Goal: Information Seeking & Learning: Understand process/instructions

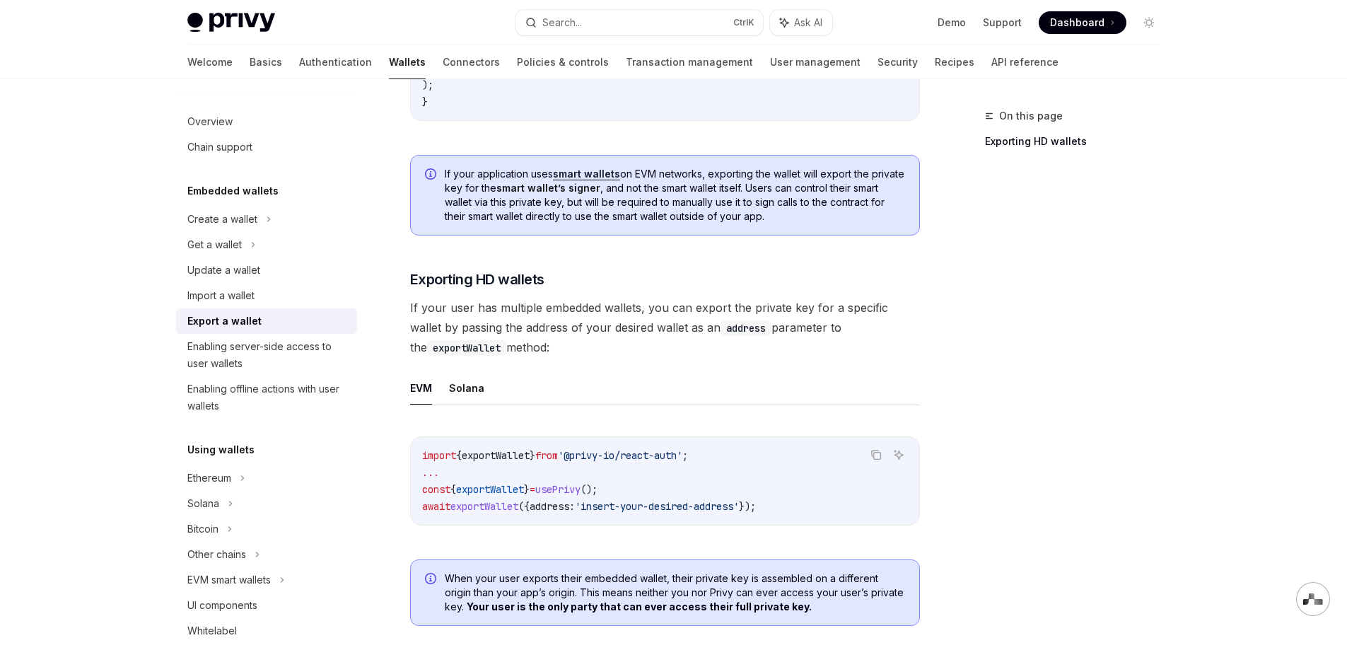
scroll to position [1202, 0]
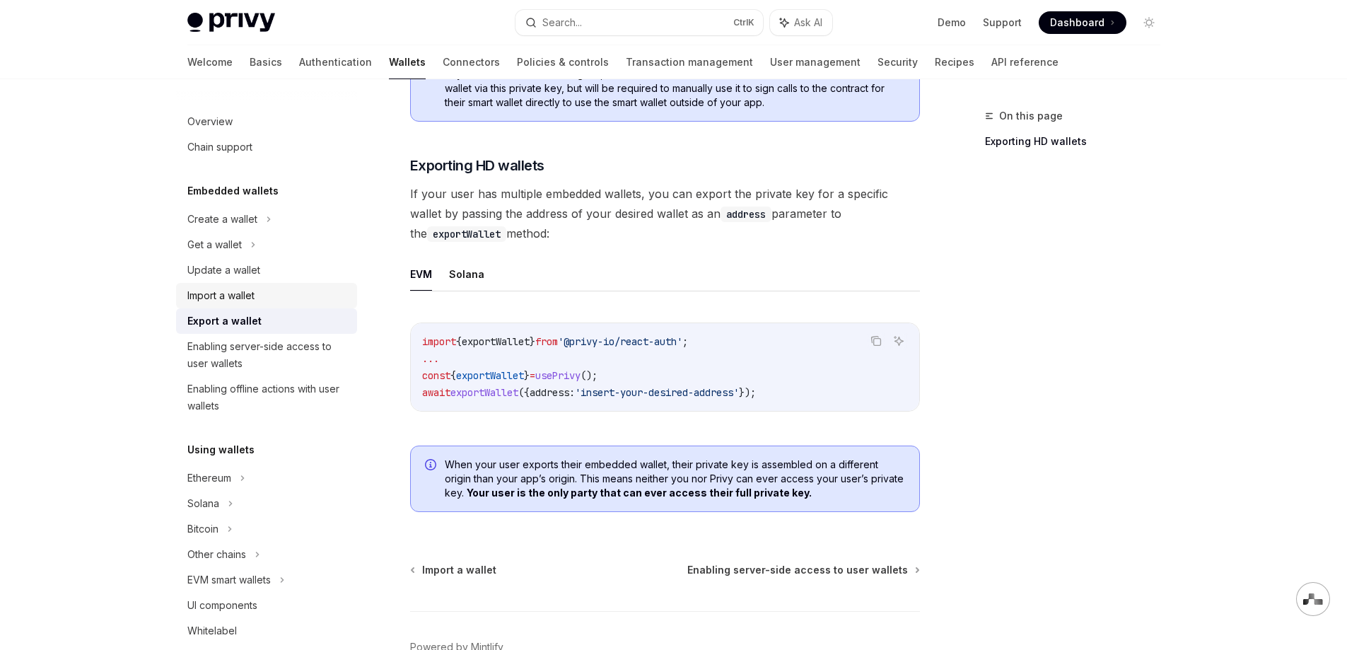
click at [236, 299] on div "Import a wallet" at bounding box center [220, 295] width 67 height 17
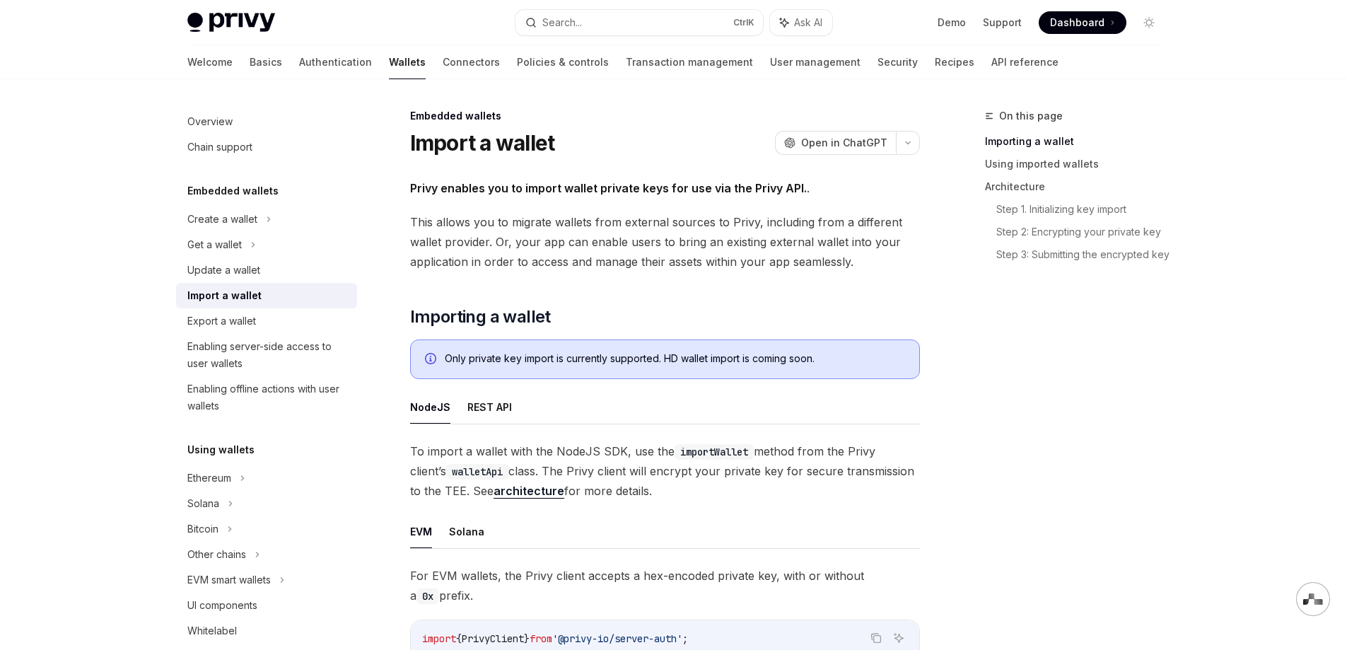
click at [236, 25] on img at bounding box center [231, 23] width 88 height 20
type textarea "*"
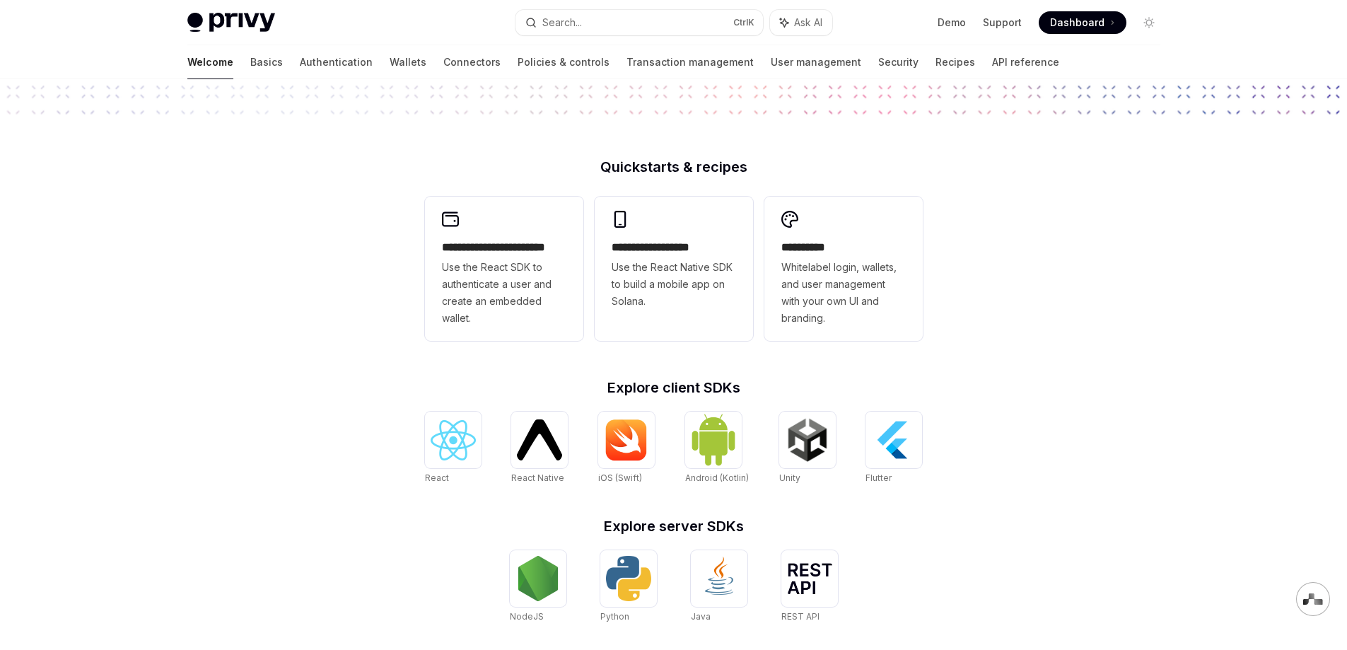
scroll to position [212, 0]
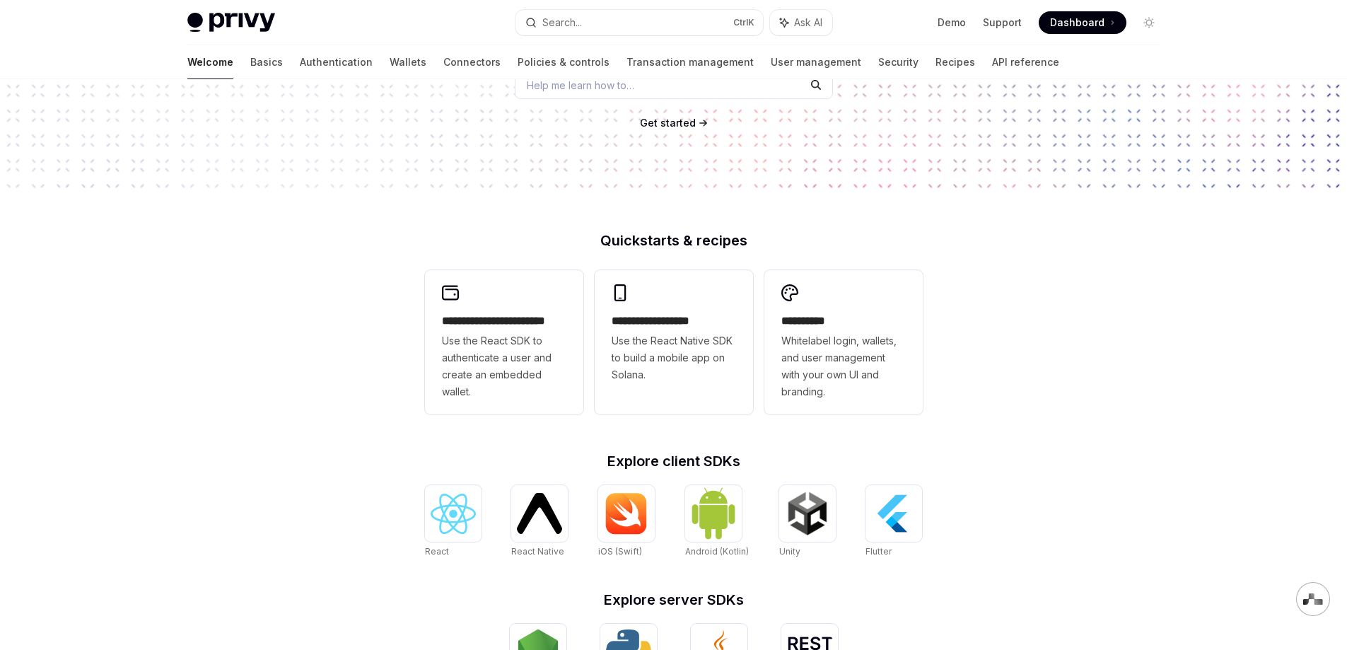
click at [1087, 30] on span at bounding box center [1083, 22] width 88 height 23
click at [1070, 26] on span "Dashboard" at bounding box center [1077, 23] width 54 height 14
